Goal: Book appointment/travel/reservation

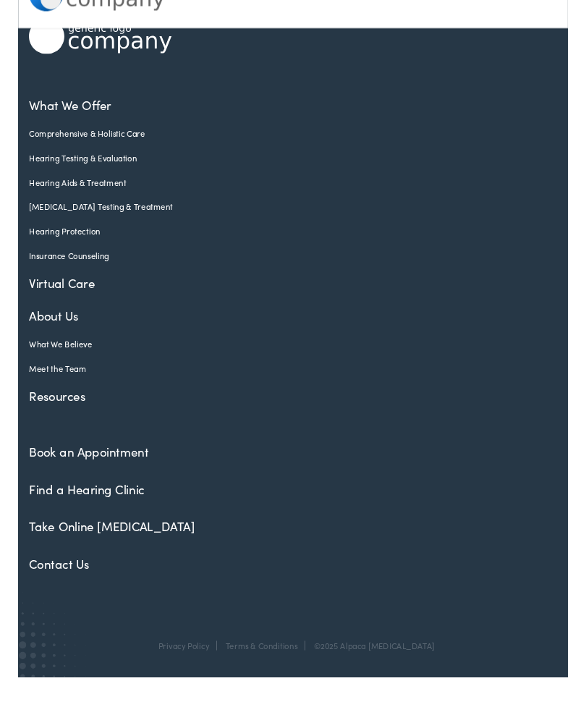
scroll to position [70, 0]
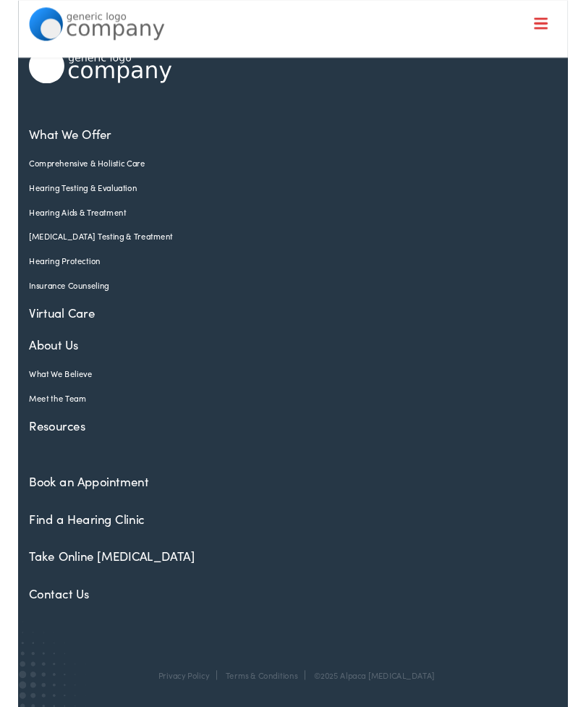
click at [80, 547] on link "Find a Hearing Clinic" at bounding box center [73, 553] width 123 height 18
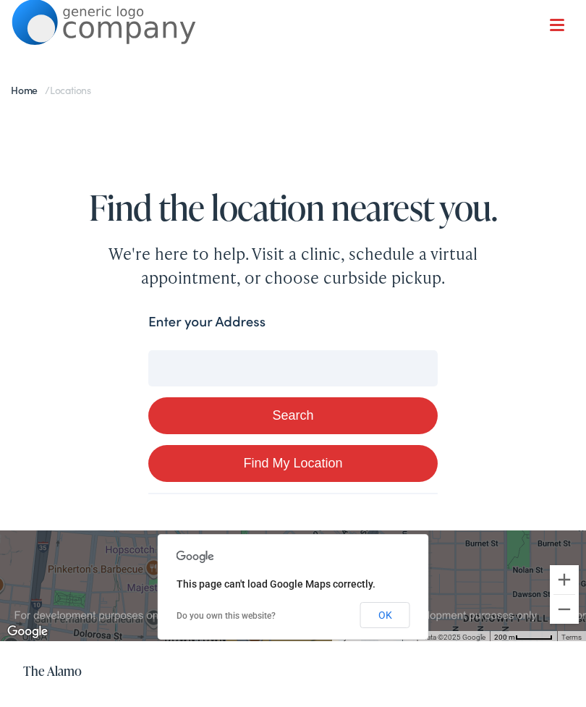
click at [190, 363] on input "Enter your Address" at bounding box center [293, 368] width 290 height 36
type input "A"
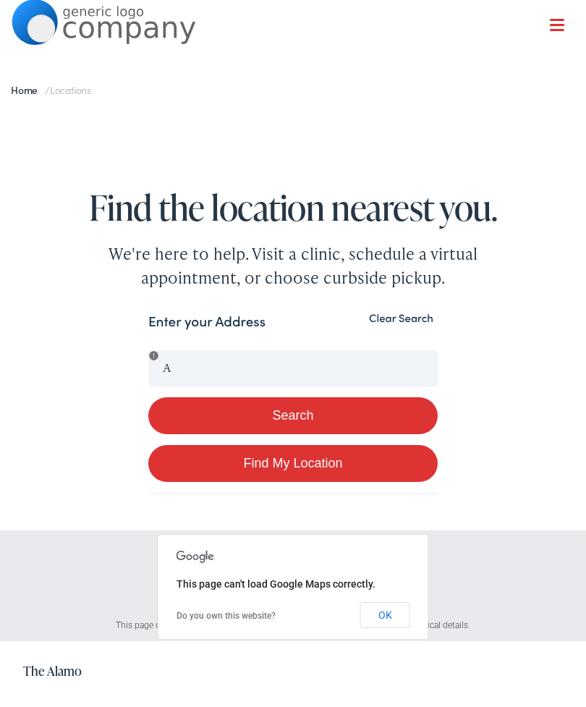
click at [233, 418] on button "Search" at bounding box center [293, 416] width 290 height 37
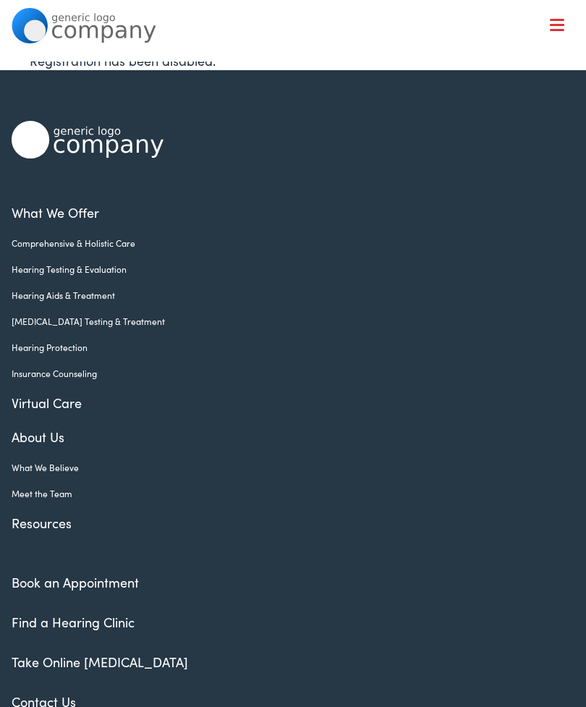
click at [53, 494] on link "Meet the Team" at bounding box center [283, 493] width 542 height 13
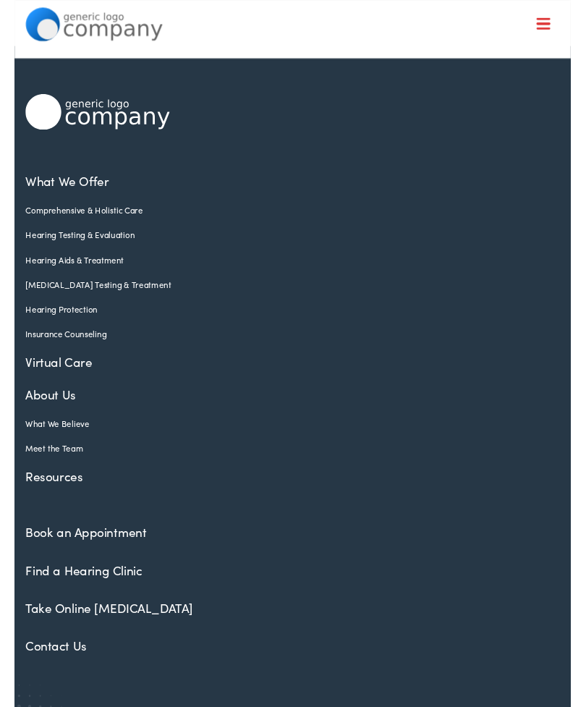
scroll to position [70, 0]
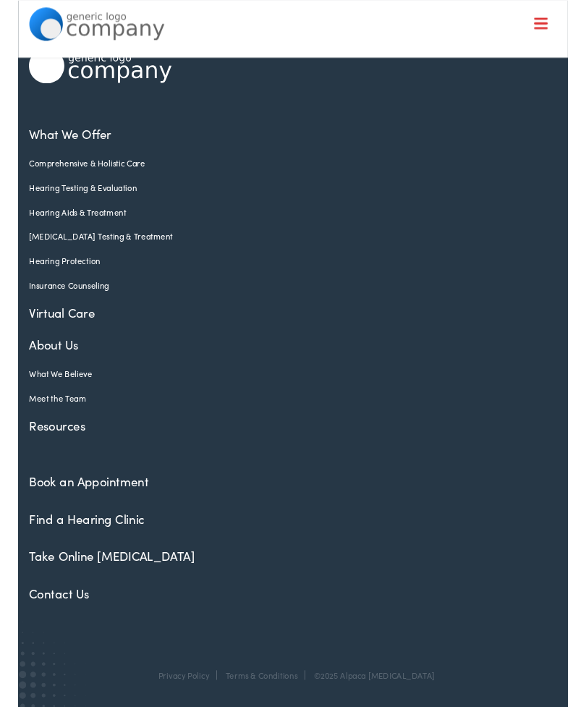
click at [64, 507] on link "Book an Appointment" at bounding box center [75, 513] width 127 height 18
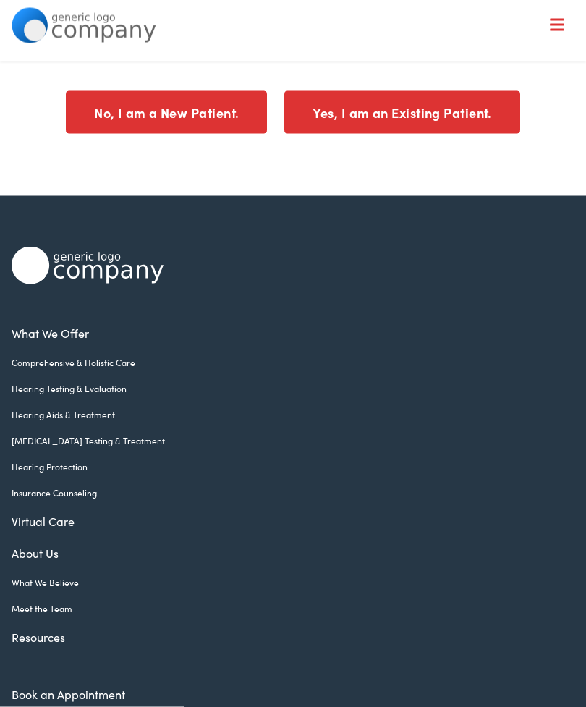
scroll to position [196, 0]
